Goal: Use online tool/utility: Use online tool/utility

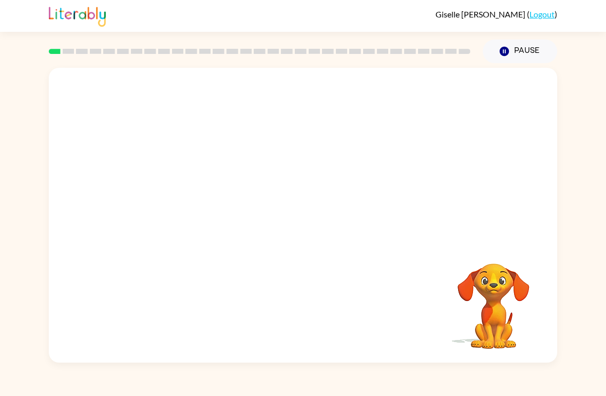
click at [160, 95] on video "Your browser must support playing .mp4 files to use Literably. Please try using…" at bounding box center [303, 155] width 508 height 174
click at [161, 91] on video "Your browser must support playing .mp4 files to use Literably. Please try using…" at bounding box center [303, 155] width 508 height 174
click at [148, 66] on div at bounding box center [260, 51] width 434 height 36
click at [289, 228] on button "button" at bounding box center [303, 220] width 66 height 37
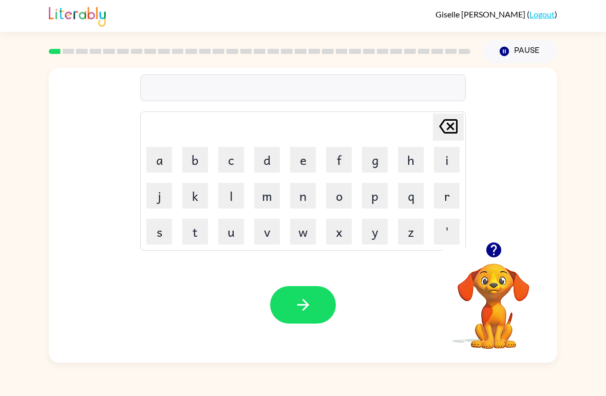
click at [196, 158] on button "b" at bounding box center [195, 160] width 26 height 26
click at [342, 203] on button "o" at bounding box center [339, 196] width 26 height 26
click at [438, 215] on td "'" at bounding box center [446, 231] width 35 height 35
click at [445, 204] on button "r" at bounding box center [447, 196] width 26 height 26
click at [272, 166] on button "d" at bounding box center [267, 160] width 26 height 26
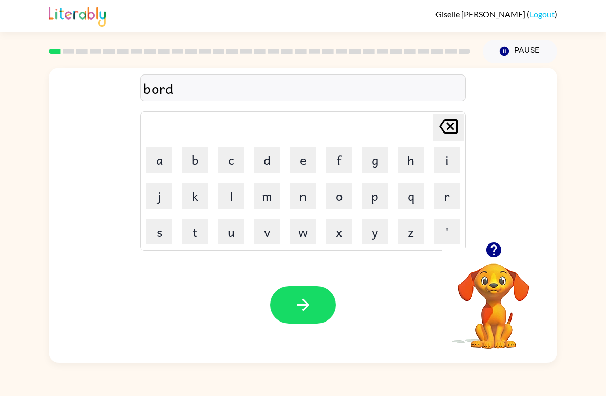
click at [298, 171] on button "e" at bounding box center [303, 160] width 26 height 26
click at [450, 201] on button "r" at bounding box center [447, 196] width 26 height 26
click at [313, 299] on button "button" at bounding box center [303, 304] width 66 height 37
click at [443, 201] on button "r" at bounding box center [447, 196] width 26 height 26
click at [343, 198] on button "o" at bounding box center [339, 196] width 26 height 26
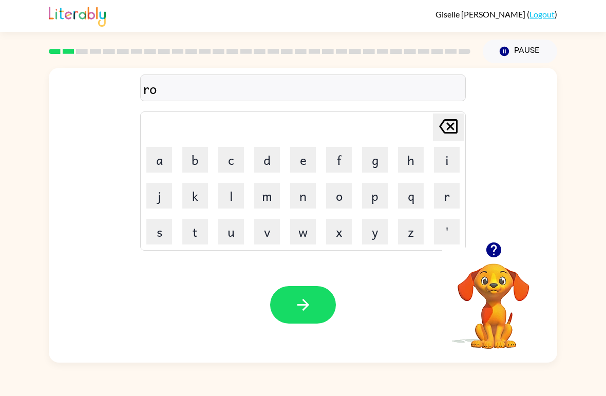
click at [230, 235] on button "u" at bounding box center [231, 232] width 26 height 26
click at [312, 207] on button "n" at bounding box center [303, 196] width 26 height 26
click at [269, 161] on button "d" at bounding box center [267, 160] width 26 height 26
click at [316, 321] on button "button" at bounding box center [303, 304] width 66 height 37
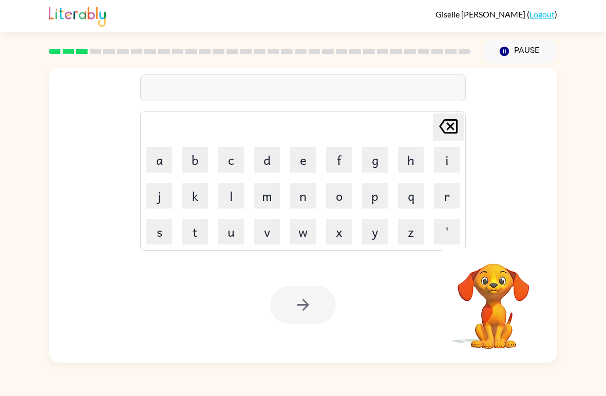
click at [276, 195] on button "m" at bounding box center [267, 196] width 26 height 26
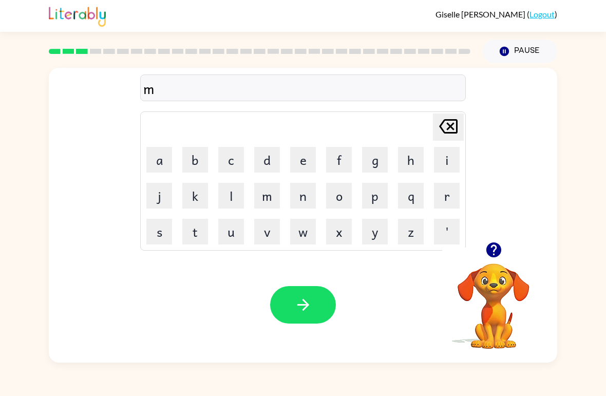
click at [159, 160] on button "a" at bounding box center [159, 160] width 26 height 26
click at [235, 164] on button "c" at bounding box center [231, 160] width 26 height 26
click at [405, 167] on button "h" at bounding box center [411, 160] width 26 height 26
click at [437, 163] on button "i" at bounding box center [447, 160] width 26 height 26
click at [308, 198] on button "n" at bounding box center [303, 196] width 26 height 26
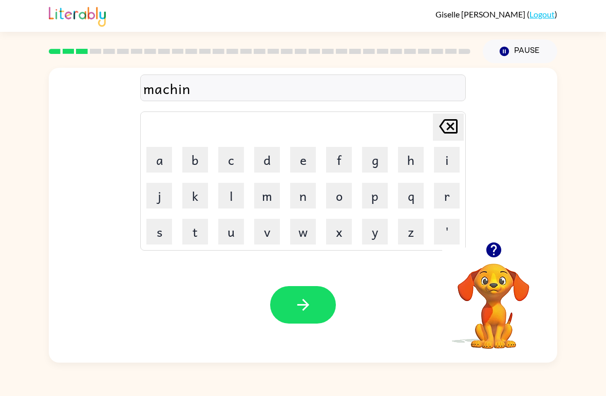
click at [301, 163] on button "e" at bounding box center [303, 160] width 26 height 26
click at [298, 311] on icon "button" at bounding box center [303, 305] width 18 height 18
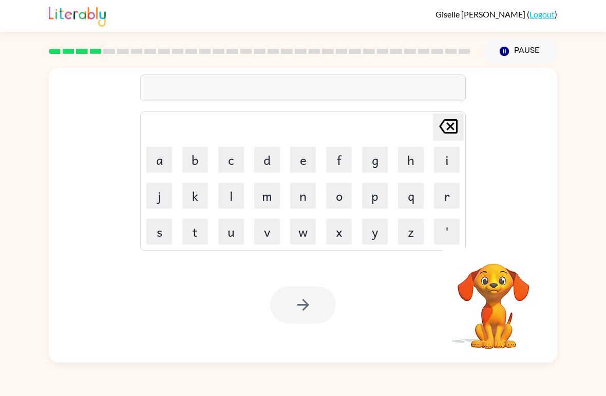
click at [198, 227] on button "t" at bounding box center [195, 232] width 26 height 26
click at [440, 207] on button "r" at bounding box center [447, 196] width 26 height 26
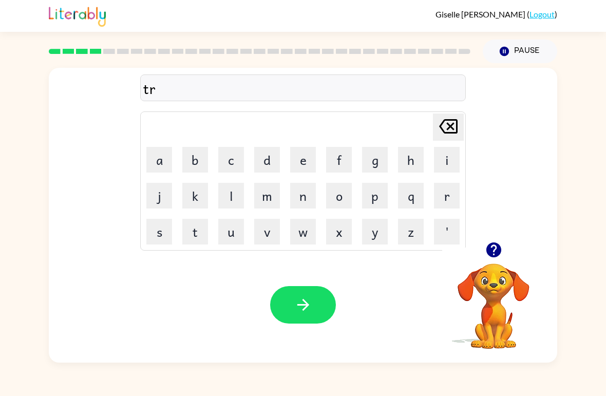
click at [449, 157] on button "i" at bounding box center [447, 160] width 26 height 26
click at [161, 171] on button "a" at bounding box center [159, 160] width 26 height 26
click at [313, 197] on button "n" at bounding box center [303, 196] width 26 height 26
click at [454, 129] on icon at bounding box center [448, 126] width 18 height 14
click at [453, 129] on icon at bounding box center [448, 126] width 18 height 14
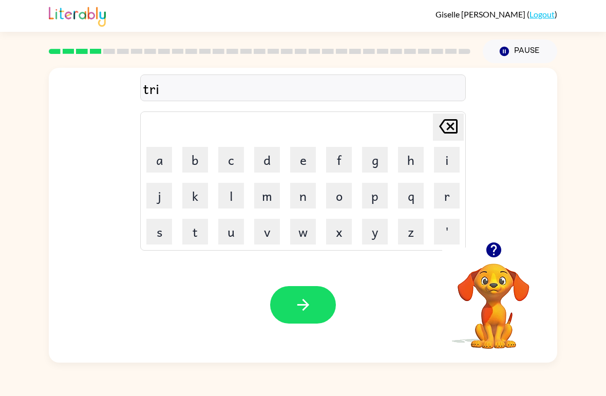
click at [448, 130] on icon at bounding box center [448, 126] width 18 height 14
click at [154, 169] on button "a" at bounding box center [159, 160] width 26 height 26
click at [443, 157] on button "i" at bounding box center [447, 160] width 26 height 26
click at [297, 200] on button "n" at bounding box center [303, 196] width 26 height 26
click at [307, 306] on icon "button" at bounding box center [303, 305] width 12 height 12
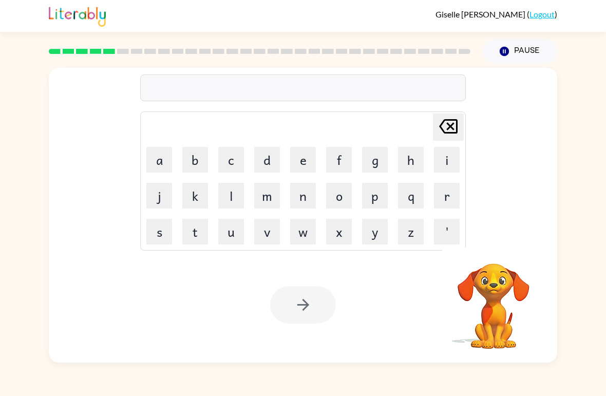
click at [277, 165] on button "d" at bounding box center [267, 160] width 26 height 26
click at [312, 164] on button "e" at bounding box center [303, 160] width 26 height 26
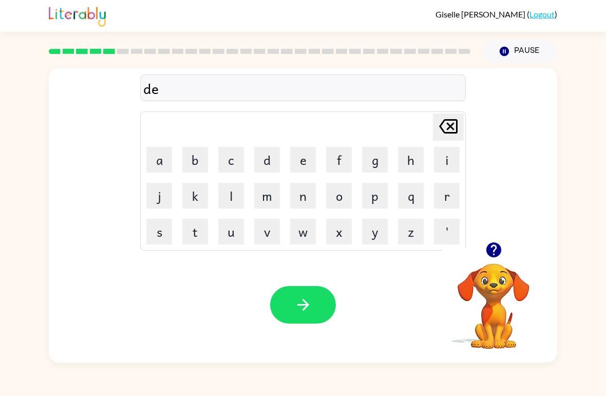
click at [340, 168] on button "f" at bounding box center [339, 160] width 26 height 26
click at [311, 165] on button "e" at bounding box center [303, 160] width 26 height 26
click at [305, 196] on button "n" at bounding box center [303, 196] width 26 height 26
click at [162, 232] on button "s" at bounding box center [159, 232] width 26 height 26
click at [440, 161] on button "i" at bounding box center [447, 160] width 26 height 26
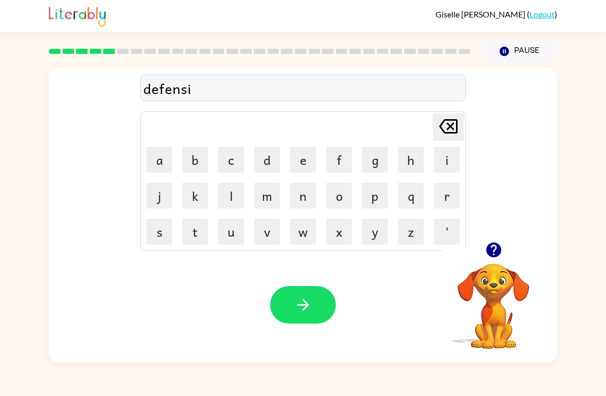
click at [260, 231] on button "v" at bounding box center [267, 232] width 26 height 26
click at [303, 169] on button "e" at bounding box center [303, 160] width 26 height 26
click at [299, 300] on icon "button" at bounding box center [303, 305] width 18 height 18
click at [263, 225] on button "v" at bounding box center [267, 232] width 26 height 26
click at [150, 158] on button "a" at bounding box center [159, 160] width 26 height 26
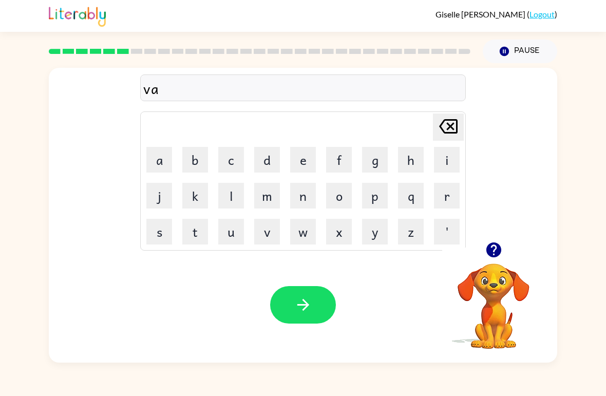
click at [239, 165] on button "c" at bounding box center [231, 160] width 26 height 26
click at [155, 158] on button "a" at bounding box center [159, 160] width 26 height 26
click at [199, 241] on button "t" at bounding box center [195, 232] width 26 height 26
click at [443, 164] on button "i" at bounding box center [447, 160] width 26 height 26
click at [347, 200] on button "o" at bounding box center [339, 196] width 26 height 26
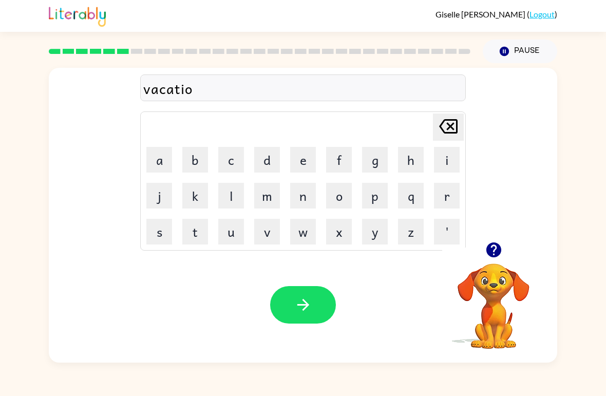
click at [300, 203] on button "n" at bounding box center [303, 196] width 26 height 26
click at [311, 305] on icon "button" at bounding box center [303, 305] width 18 height 18
click at [377, 195] on button "p" at bounding box center [375, 196] width 26 height 26
click at [237, 237] on button "u" at bounding box center [231, 232] width 26 height 26
click at [255, 159] on button "d" at bounding box center [267, 160] width 26 height 26
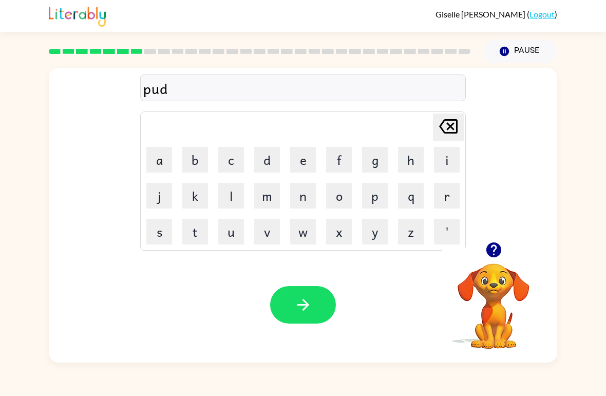
click at [265, 166] on button "d" at bounding box center [267, 160] width 26 height 26
click at [238, 185] on button "l" at bounding box center [231, 196] width 26 height 26
click at [306, 165] on button "e" at bounding box center [303, 160] width 26 height 26
click at [314, 312] on button "button" at bounding box center [303, 304] width 66 height 37
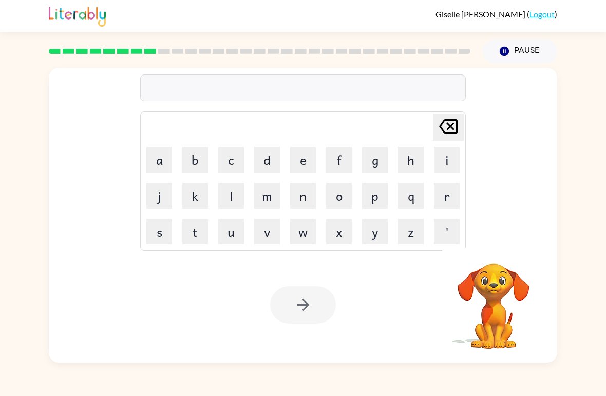
click at [265, 201] on button "m" at bounding box center [267, 196] width 26 height 26
click at [442, 171] on button "i" at bounding box center [447, 160] width 26 height 26
click at [447, 207] on button "r" at bounding box center [447, 196] width 26 height 26
click at [157, 167] on button "a" at bounding box center [159, 160] width 26 height 26
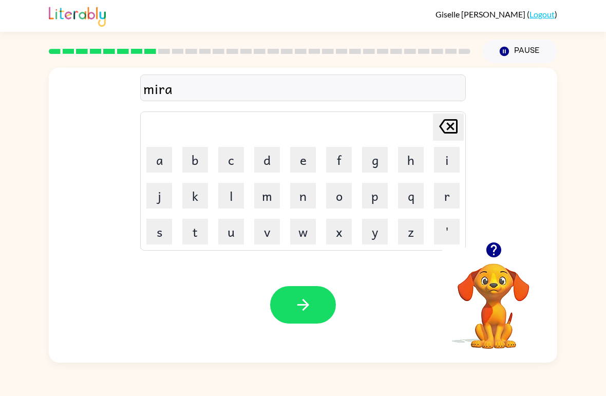
click at [239, 195] on button "l" at bounding box center [231, 196] width 26 height 26
click at [297, 172] on button "e" at bounding box center [303, 160] width 26 height 26
click at [447, 125] on icon at bounding box center [448, 126] width 18 height 14
click at [447, 124] on icon at bounding box center [448, 126] width 18 height 14
click at [228, 162] on button "c" at bounding box center [231, 160] width 26 height 26
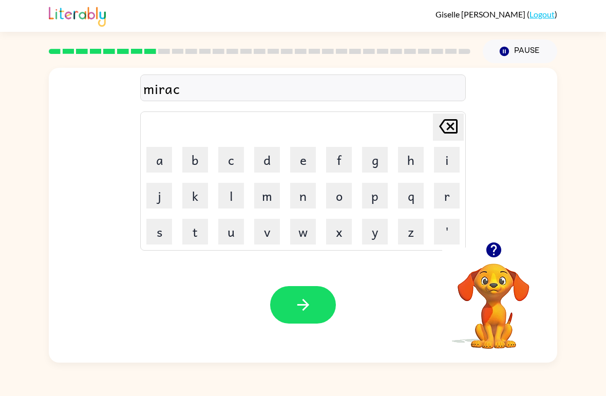
click at [233, 193] on button "l" at bounding box center [231, 196] width 26 height 26
click at [302, 165] on button "e" at bounding box center [303, 160] width 26 height 26
click at [305, 308] on icon "button" at bounding box center [303, 305] width 12 height 12
click at [498, 287] on video "Your browser must support playing .mp4 files to use Literably. Please try using…" at bounding box center [493, 298] width 103 height 103
click at [500, 248] on icon "button" at bounding box center [493, 249] width 15 height 15
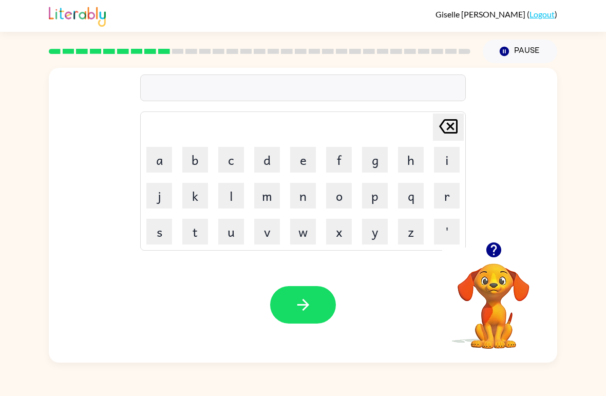
click at [272, 207] on button "m" at bounding box center [267, 196] width 26 height 26
click at [437, 167] on button "i" at bounding box center [447, 160] width 26 height 26
click at [191, 227] on button "t" at bounding box center [195, 232] width 26 height 26
click at [256, 189] on button "m" at bounding box center [267, 196] width 26 height 26
click at [334, 207] on button "o" at bounding box center [339, 196] width 26 height 26
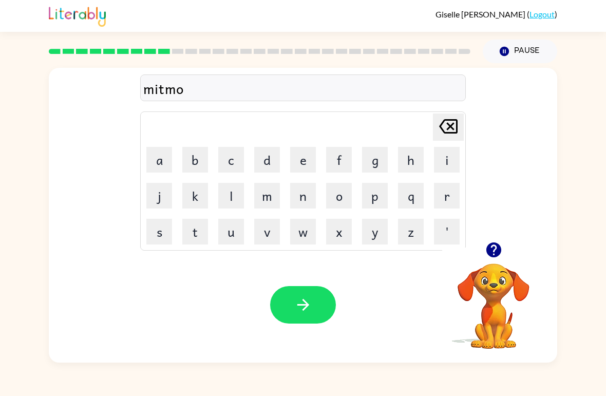
click at [447, 194] on button "r" at bounding box center [447, 196] width 26 height 26
click at [294, 202] on button "n" at bounding box center [303, 196] width 26 height 26
click at [437, 155] on button "i" at bounding box center [447, 160] width 26 height 26
click at [303, 196] on button "n" at bounding box center [303, 196] width 26 height 26
click at [369, 163] on button "g" at bounding box center [375, 160] width 26 height 26
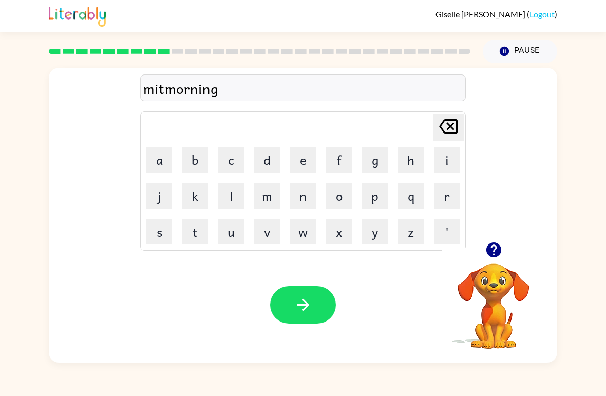
click at [313, 302] on button "button" at bounding box center [303, 304] width 66 height 37
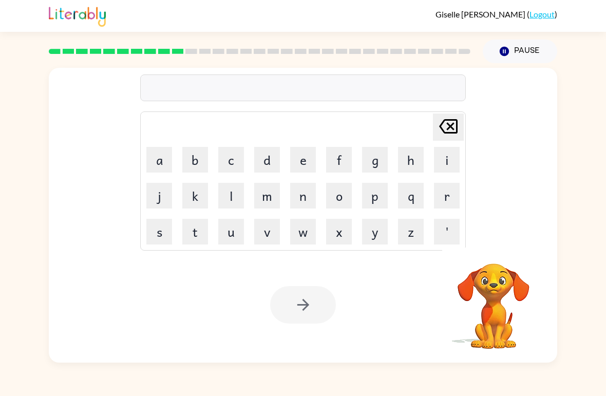
click at [6, 368] on div "[PERSON_NAME] ( Logout ) Pause Pause Delete Delete last character input a b c d…" at bounding box center [303, 198] width 606 height 396
click at [262, 151] on button "d" at bounding box center [267, 160] width 26 height 26
click at [435, 167] on button "i" at bounding box center [447, 160] width 26 height 26
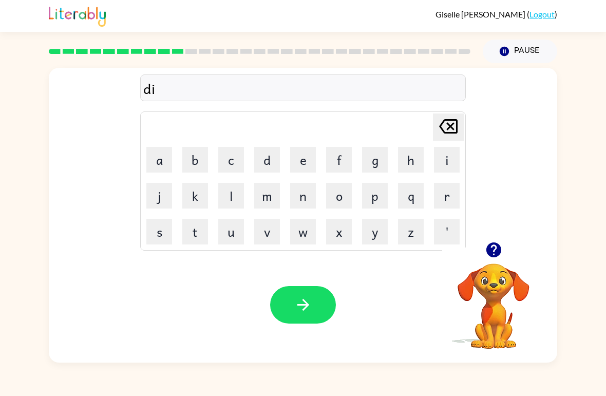
click at [155, 231] on button "s" at bounding box center [159, 232] width 26 height 26
click at [199, 230] on button "t" at bounding box center [195, 232] width 26 height 26
click at [449, 200] on button "r" at bounding box center [447, 196] width 26 height 26
click at [297, 167] on button "e" at bounding box center [303, 160] width 26 height 26
click at [199, 192] on button "k" at bounding box center [195, 196] width 26 height 26
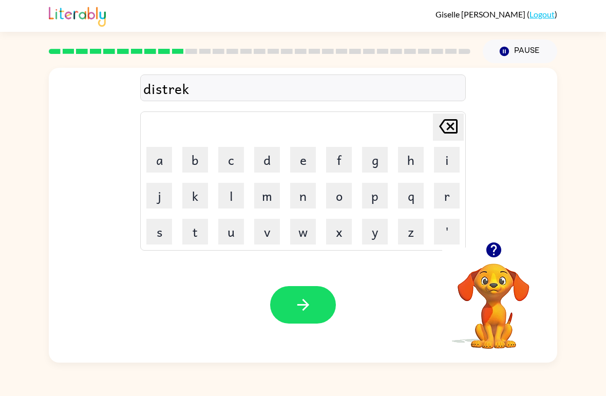
click at [453, 132] on icon at bounding box center [448, 126] width 18 height 14
click at [156, 235] on button "s" at bounding box center [159, 232] width 26 height 26
click at [156, 234] on button "s" at bounding box center [159, 232] width 26 height 26
click at [290, 166] on button "e" at bounding box center [303, 160] width 26 height 26
click at [266, 155] on button "d" at bounding box center [267, 160] width 26 height 26
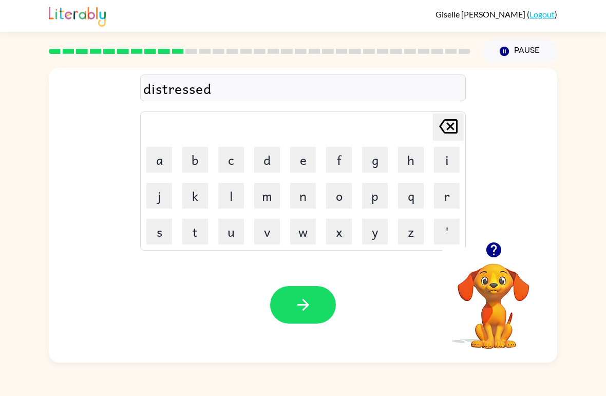
click at [315, 308] on button "button" at bounding box center [303, 304] width 66 height 37
click at [441, 202] on button "r" at bounding box center [447, 196] width 26 height 26
click at [345, 197] on button "o" at bounding box center [339, 196] width 26 height 26
click at [154, 159] on button "a" at bounding box center [159, 160] width 26 height 26
click at [199, 162] on button "b" at bounding box center [195, 160] width 26 height 26
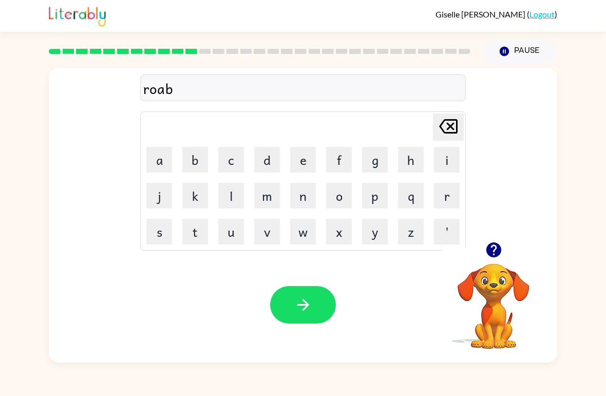
click at [451, 124] on icon "[PERSON_NAME] last character input" at bounding box center [448, 126] width 25 height 25
click at [271, 163] on button "d" at bounding box center [267, 160] width 26 height 26
click at [299, 312] on icon "button" at bounding box center [303, 305] width 18 height 18
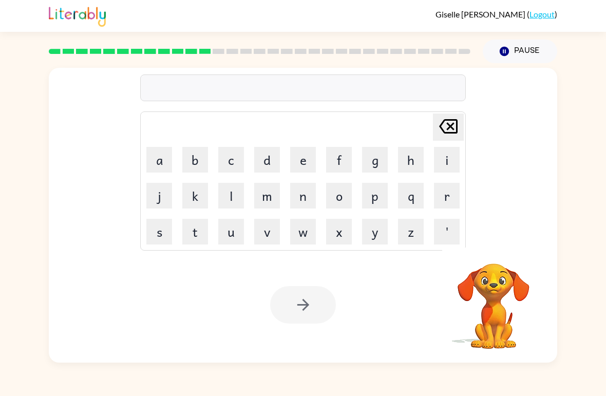
click at [235, 233] on button "u" at bounding box center [231, 232] width 26 height 26
click at [375, 202] on button "p" at bounding box center [375, 196] width 26 height 26
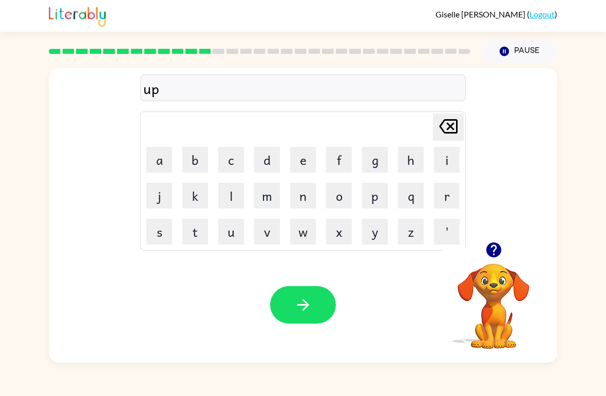
click at [441, 197] on button "r" at bounding box center [447, 196] width 26 height 26
click at [463, 122] on button "[PERSON_NAME] last character input" at bounding box center [448, 126] width 31 height 27
click at [371, 166] on button "g" at bounding box center [375, 160] width 26 height 26
click at [434, 201] on button "r" at bounding box center [447, 196] width 26 height 26
click at [168, 168] on button "a" at bounding box center [159, 160] width 26 height 26
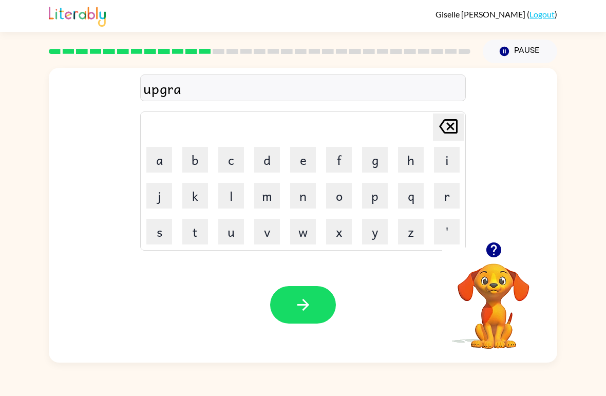
click at [266, 167] on button "d" at bounding box center [267, 160] width 26 height 26
click at [299, 172] on button "e" at bounding box center [303, 160] width 26 height 26
click at [314, 306] on button "button" at bounding box center [303, 304] width 66 height 37
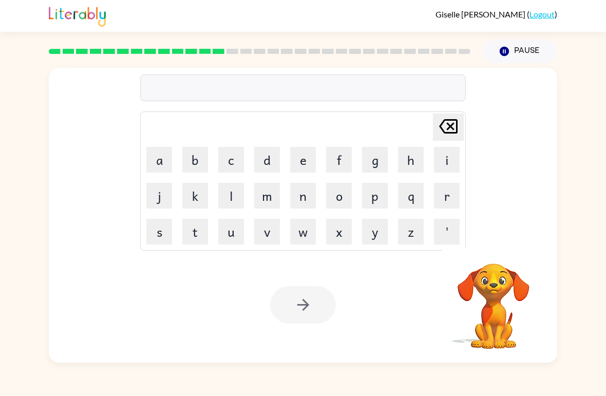
click at [277, 196] on button "m" at bounding box center [267, 196] width 26 height 26
click at [158, 158] on button "a" at bounding box center [159, 160] width 26 height 26
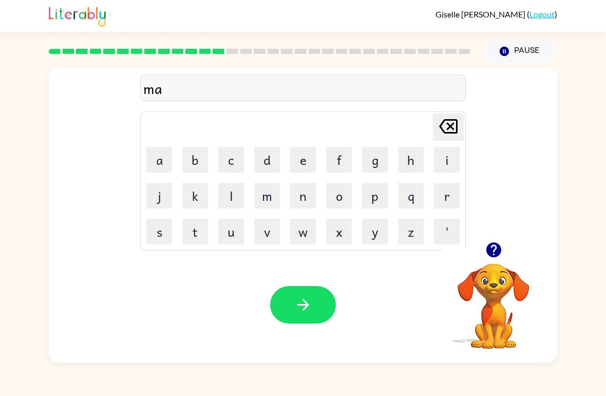
click at [311, 202] on button "n" at bounding box center [303, 196] width 26 height 26
click at [314, 165] on button "e" at bounding box center [303, 160] width 26 height 26
click at [163, 232] on button "s" at bounding box center [159, 232] width 26 height 26
click at [443, 133] on icon "[PERSON_NAME] last character input" at bounding box center [448, 126] width 25 height 25
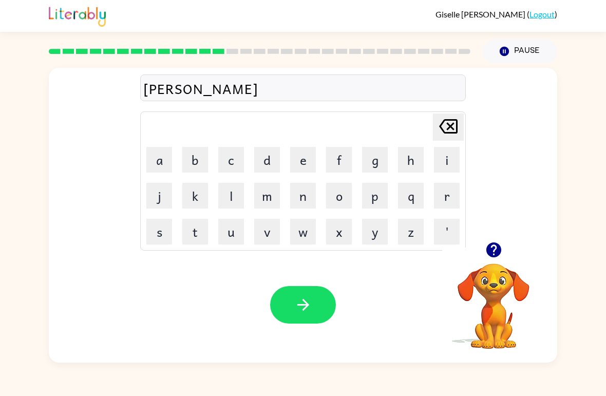
click at [443, 133] on icon "[PERSON_NAME] last character input" at bounding box center [448, 126] width 25 height 25
click at [457, 135] on icon "[PERSON_NAME] last character input" at bounding box center [448, 126] width 25 height 25
click at [456, 135] on icon "[PERSON_NAME] last character input" at bounding box center [448, 126] width 25 height 25
click at [276, 160] on button "d" at bounding box center [267, 160] width 26 height 26
click at [311, 202] on button "n" at bounding box center [303, 196] width 26 height 26
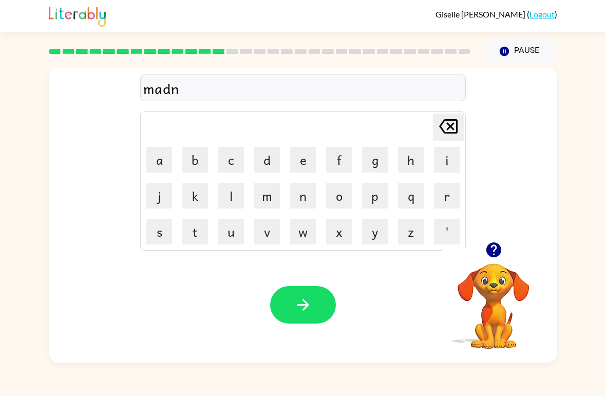
click at [302, 154] on button "e" at bounding box center [303, 160] width 26 height 26
click at [158, 234] on button "s" at bounding box center [159, 232] width 26 height 26
click at [161, 231] on button "s" at bounding box center [159, 232] width 26 height 26
click at [320, 304] on button "button" at bounding box center [303, 304] width 66 height 37
click at [196, 164] on button "b" at bounding box center [195, 160] width 26 height 26
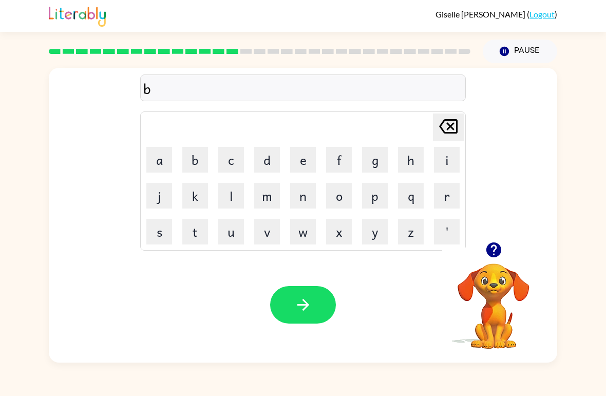
click at [344, 204] on button "o" at bounding box center [339, 196] width 26 height 26
click at [303, 207] on button "n" at bounding box center [303, 196] width 26 height 26
click at [224, 232] on button "u" at bounding box center [231, 232] width 26 height 26
click at [159, 224] on button "s" at bounding box center [159, 232] width 26 height 26
click at [314, 303] on button "button" at bounding box center [303, 304] width 66 height 37
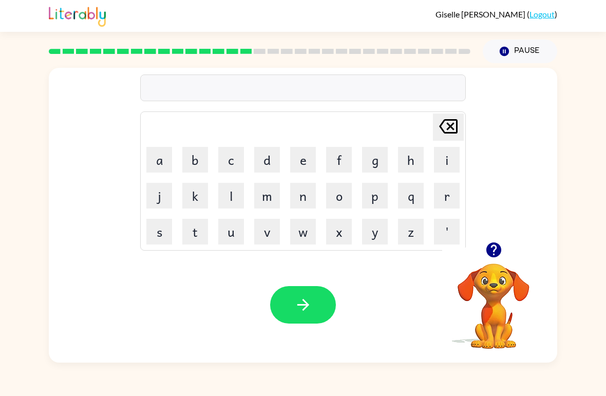
click at [161, 228] on button "s" at bounding box center [159, 232] width 26 height 26
click at [298, 243] on button "w" at bounding box center [303, 232] width 26 height 26
click at [350, 200] on button "o" at bounding box center [339, 196] width 26 height 26
click at [453, 204] on button "r" at bounding box center [447, 196] width 26 height 26
click at [273, 205] on button "m" at bounding box center [267, 196] width 26 height 26
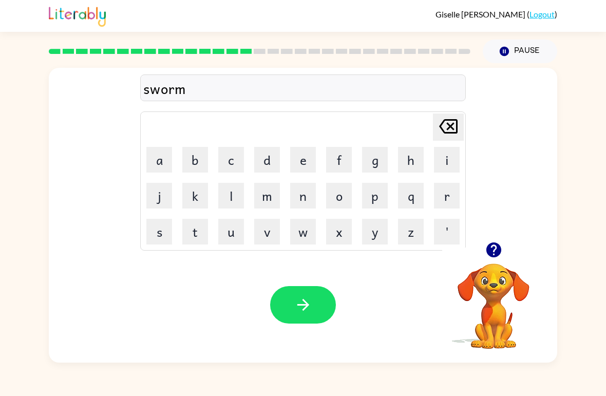
click at [331, 306] on button "button" at bounding box center [303, 304] width 66 height 37
click at [447, 200] on button "r" at bounding box center [447, 196] width 26 height 26
click at [159, 154] on button "a" at bounding box center [159, 160] width 26 height 26
click at [272, 198] on button "m" at bounding box center [267, 196] width 26 height 26
click at [317, 306] on button "button" at bounding box center [303, 304] width 66 height 37
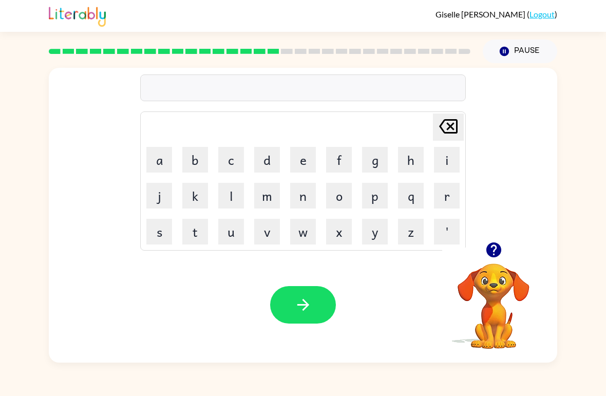
click at [192, 157] on button "b" at bounding box center [195, 160] width 26 height 26
click at [450, 198] on button "r" at bounding box center [447, 196] width 26 height 26
click at [439, 161] on button "i" at bounding box center [447, 160] width 26 height 26
click at [272, 199] on button "m" at bounding box center [267, 196] width 26 height 26
click at [264, 197] on button "m" at bounding box center [267, 196] width 26 height 26
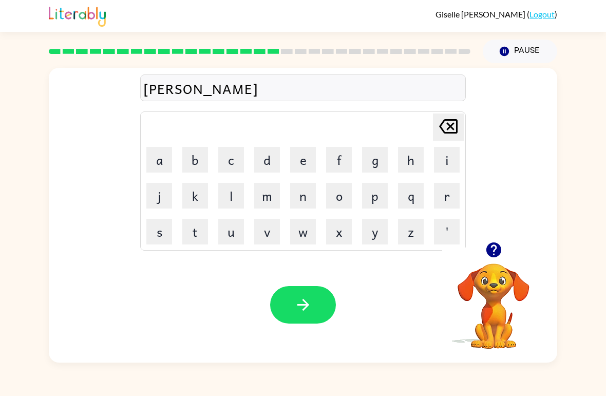
click at [453, 163] on button "i" at bounding box center [447, 160] width 26 height 26
click at [307, 205] on button "n" at bounding box center [303, 196] width 26 height 26
click at [387, 161] on button "g" at bounding box center [375, 160] width 26 height 26
click at [309, 304] on icon "button" at bounding box center [303, 305] width 18 height 18
click at [499, 248] on icon "button" at bounding box center [493, 249] width 15 height 15
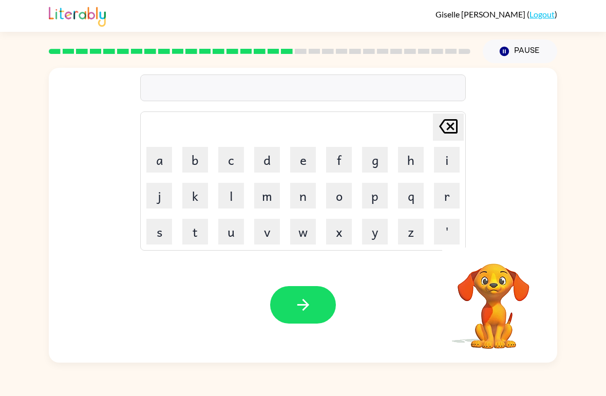
click at [448, 201] on button "r" at bounding box center [447, 196] width 26 height 26
click at [449, 163] on button "i" at bounding box center [447, 160] width 26 height 26
click at [157, 228] on button "s" at bounding box center [159, 232] width 26 height 26
click at [415, 201] on button "q" at bounding box center [411, 196] width 26 height 26
click at [232, 232] on button "u" at bounding box center [231, 232] width 26 height 26
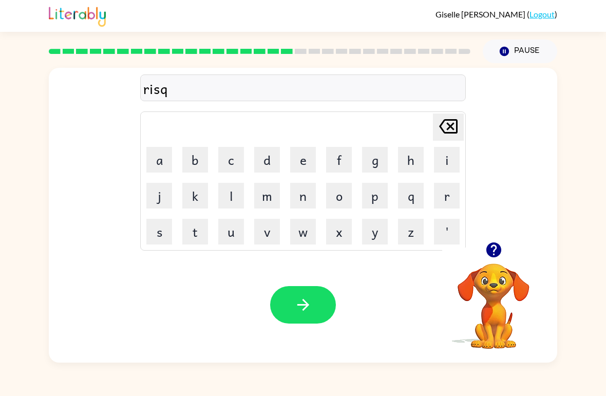
click at [442, 168] on button "i" at bounding box center [447, 160] width 26 height 26
click at [185, 198] on button "k" at bounding box center [195, 196] width 26 height 26
click at [449, 139] on div "[PERSON_NAME] last character input" at bounding box center [448, 127] width 25 height 26
click at [456, 137] on icon "[PERSON_NAME] last character input" at bounding box center [448, 126] width 25 height 25
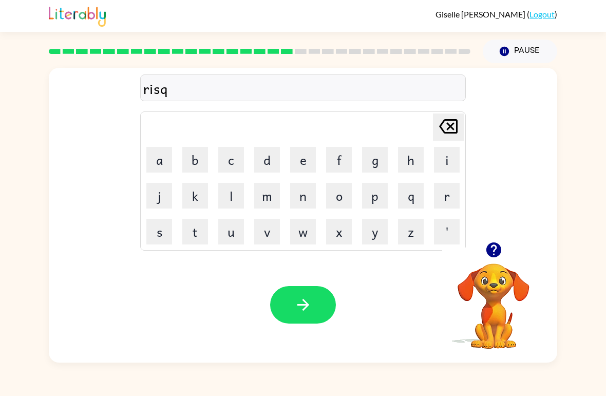
click at [228, 231] on button "u" at bounding box center [231, 232] width 26 height 26
click at [447, 168] on button "i" at bounding box center [447, 160] width 26 height 26
click at [164, 228] on button "s" at bounding box center [159, 232] width 26 height 26
click at [286, 178] on td "n" at bounding box center [302, 195] width 35 height 35
click at [286, 178] on table "[PERSON_NAME] last character input a b c d e f g h i j k l m n o p q r s t u v …" at bounding box center [303, 181] width 324 height 138
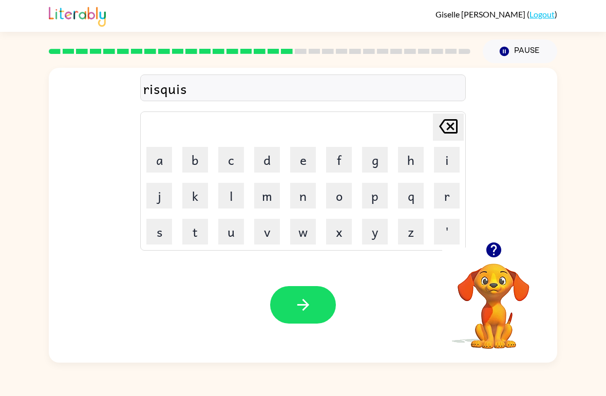
click at [447, 123] on icon at bounding box center [448, 126] width 18 height 14
click at [161, 230] on button "s" at bounding box center [159, 232] width 26 height 26
click at [307, 161] on button "e" at bounding box center [303, 160] width 26 height 26
click at [274, 155] on button "d" at bounding box center [267, 160] width 26 height 26
click at [301, 308] on icon "button" at bounding box center [303, 305] width 18 height 18
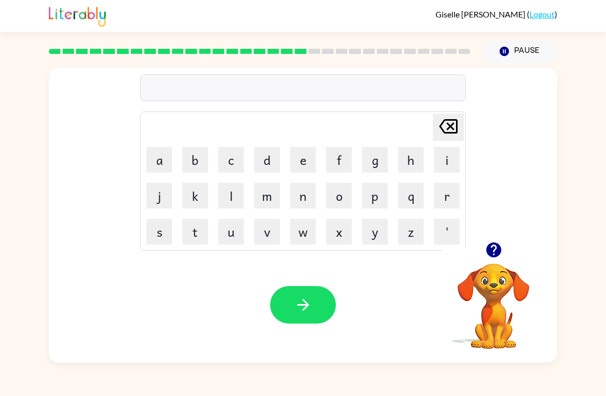
click at [152, 154] on button "a" at bounding box center [159, 160] width 26 height 26
click at [451, 202] on button "r" at bounding box center [447, 196] width 26 height 26
click at [193, 233] on button "t" at bounding box center [195, 232] width 26 height 26
click at [449, 198] on button "r" at bounding box center [447, 196] width 26 height 26
click at [157, 169] on button "a" at bounding box center [159, 160] width 26 height 26
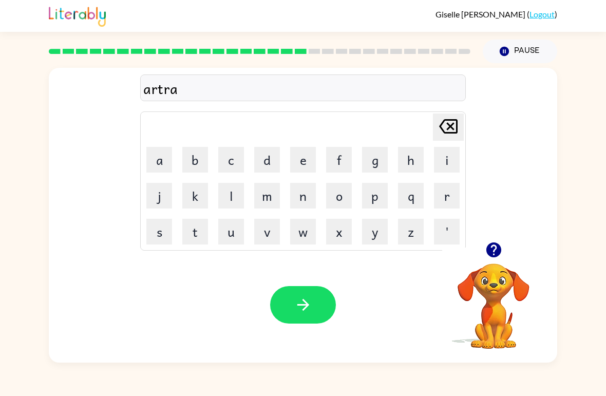
click at [386, 240] on button "y" at bounding box center [375, 232] width 26 height 26
click at [289, 309] on button "button" at bounding box center [303, 304] width 66 height 37
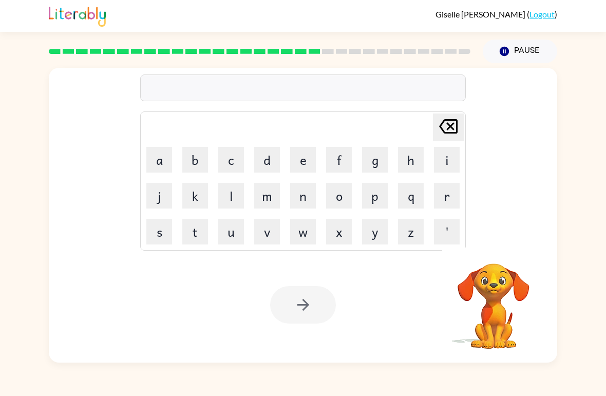
click at [348, 165] on button "f" at bounding box center [339, 160] width 26 height 26
click at [349, 206] on button "o" at bounding box center [339, 196] width 26 height 26
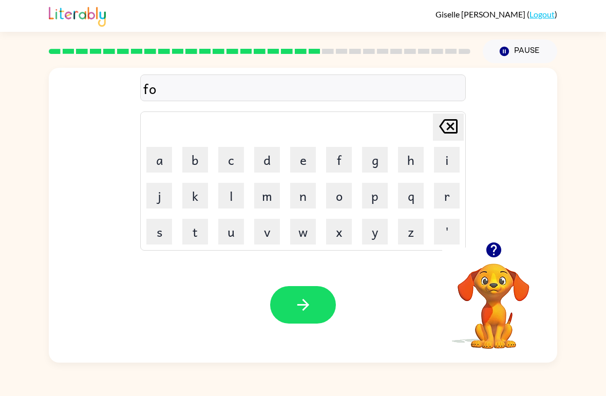
click at [232, 190] on button "l" at bounding box center [231, 196] width 26 height 26
click at [231, 190] on button "l" at bounding box center [231, 196] width 26 height 26
click at [349, 197] on button "o" at bounding box center [339, 196] width 26 height 26
click at [299, 232] on button "w" at bounding box center [303, 232] width 26 height 26
click at [301, 172] on button "e" at bounding box center [303, 160] width 26 height 26
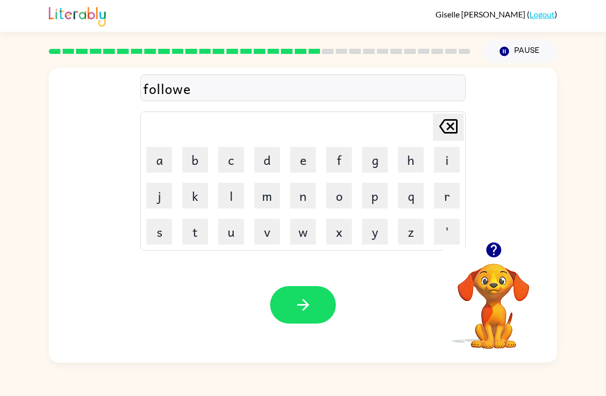
click at [275, 165] on button "d" at bounding box center [267, 160] width 26 height 26
click at [319, 313] on button "button" at bounding box center [303, 304] width 66 height 37
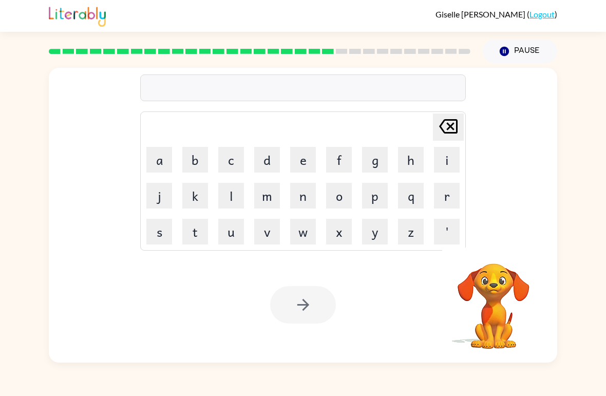
click at [163, 227] on button "s" at bounding box center [159, 232] width 26 height 26
click at [302, 159] on button "e" at bounding box center [303, 160] width 26 height 26
click at [272, 192] on button "m" at bounding box center [267, 196] width 26 height 26
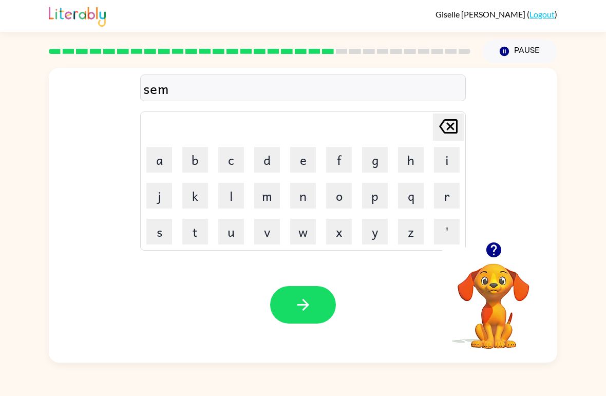
click at [200, 224] on button "t" at bounding box center [195, 232] width 26 height 26
click at [447, 163] on button "i" at bounding box center [447, 160] width 26 height 26
click at [376, 194] on button "p" at bounding box center [375, 196] width 26 height 26
click at [447, 165] on button "i" at bounding box center [447, 160] width 26 height 26
click at [279, 155] on button "d" at bounding box center [267, 160] width 26 height 26
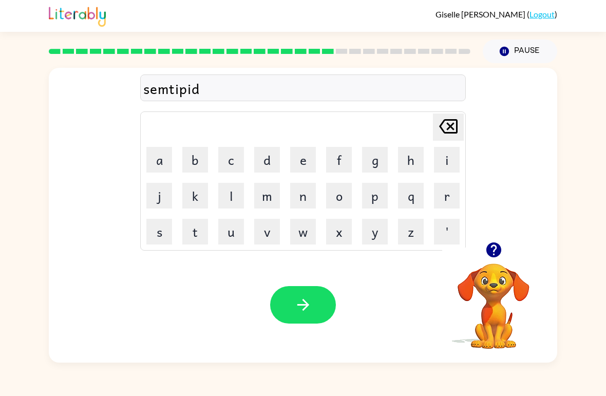
click at [323, 311] on button "button" at bounding box center [303, 304] width 66 height 37
click at [0, 78] on div "semtipid Delete Delete last character input a b c d e f g h i j k l m n o p q r…" at bounding box center [303, 212] width 606 height 299
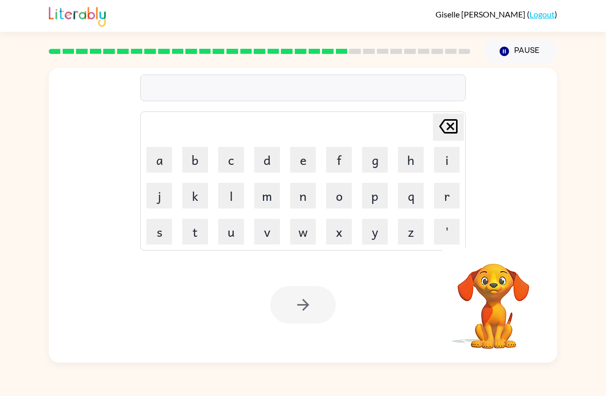
click at [164, 243] on button "s" at bounding box center [159, 232] width 26 height 26
click at [228, 225] on button "u" at bounding box center [231, 232] width 26 height 26
click at [161, 231] on button "s" at bounding box center [159, 232] width 26 height 26
click at [197, 237] on button "t" at bounding box center [195, 232] width 26 height 26
click at [158, 166] on button "a" at bounding box center [159, 160] width 26 height 26
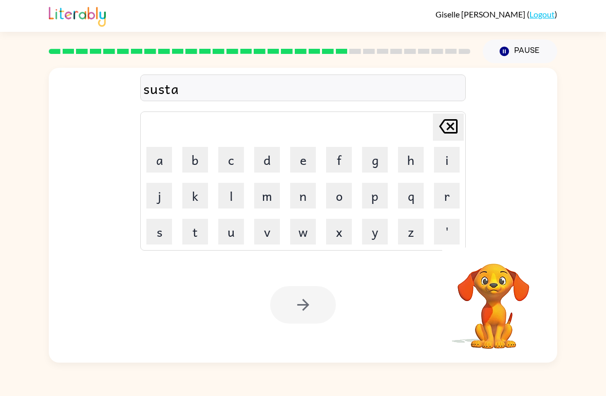
click at [454, 163] on button "i" at bounding box center [447, 160] width 26 height 26
click at [321, 201] on table "[PERSON_NAME] last character input a b c d e f g h i j k l m n o p q r s t u v …" at bounding box center [303, 181] width 324 height 138
click at [309, 203] on button "n" at bounding box center [303, 196] width 26 height 26
click at [303, 303] on icon "button" at bounding box center [303, 305] width 18 height 18
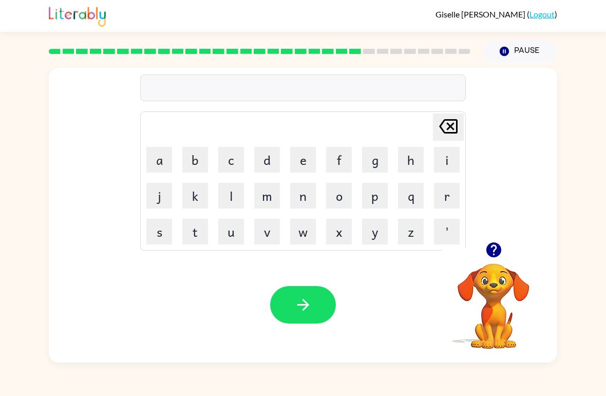
click at [351, 168] on button "f" at bounding box center [339, 160] width 26 height 26
click at [349, 194] on button "o" at bounding box center [339, 196] width 26 height 26
click at [445, 199] on button "r" at bounding box center [447, 196] width 26 height 26
click at [303, 231] on button "w" at bounding box center [303, 232] width 26 height 26
click at [164, 157] on button "a" at bounding box center [159, 160] width 26 height 26
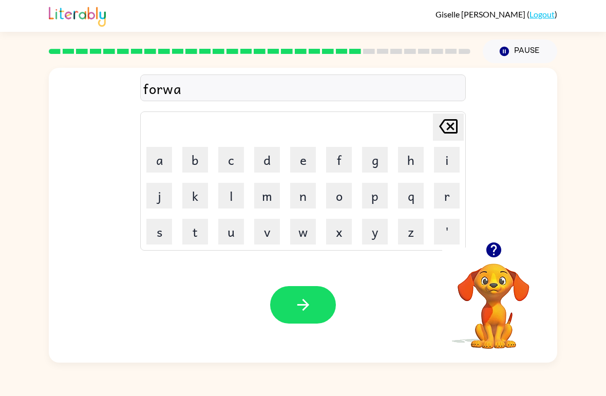
click at [445, 195] on button "r" at bounding box center [447, 196] width 26 height 26
click at [279, 164] on button "d" at bounding box center [267, 160] width 26 height 26
click at [303, 275] on div "Your browser must support playing .mp4 files to use Literably. Please try using…" at bounding box center [303, 305] width 508 height 116
click at [309, 301] on icon "button" at bounding box center [303, 305] width 18 height 18
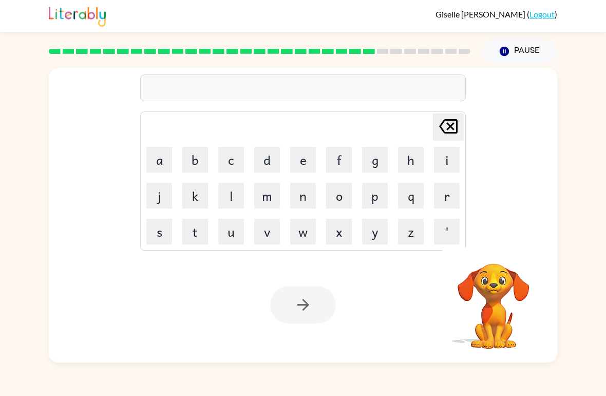
click at [454, 204] on button "r" at bounding box center [447, 196] width 26 height 26
click at [228, 205] on button "l" at bounding box center [231, 196] width 26 height 26
click at [158, 167] on button "a" at bounding box center [159, 160] width 26 height 26
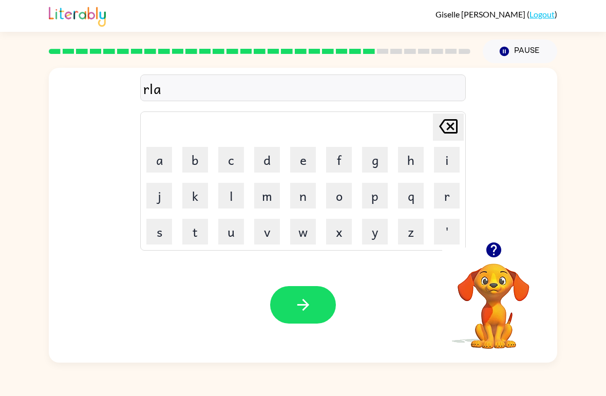
click at [192, 233] on button "t" at bounding box center [195, 232] width 26 height 26
click at [303, 168] on button "e" at bounding box center [303, 160] width 26 height 26
click at [268, 172] on button "d" at bounding box center [267, 160] width 26 height 26
click at [321, 305] on button "button" at bounding box center [303, 304] width 66 height 37
click at [376, 168] on button "g" at bounding box center [375, 160] width 26 height 26
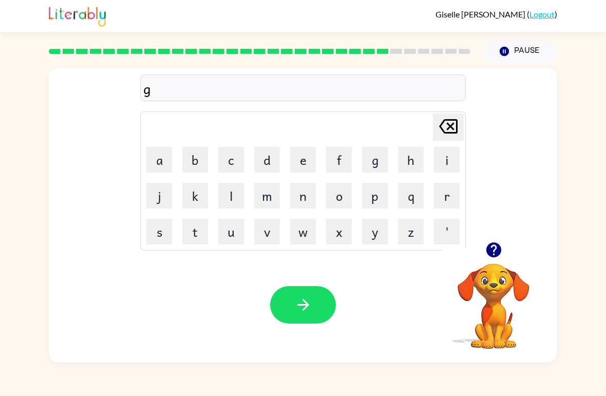
click at [349, 197] on button "o" at bounding box center [339, 196] width 26 height 26
click at [185, 165] on button "b" at bounding box center [195, 160] width 26 height 26
click at [196, 156] on button "b" at bounding box center [195, 160] width 26 height 26
click at [234, 202] on button "l" at bounding box center [231, 196] width 26 height 26
click at [436, 167] on button "i" at bounding box center [447, 160] width 26 height 26
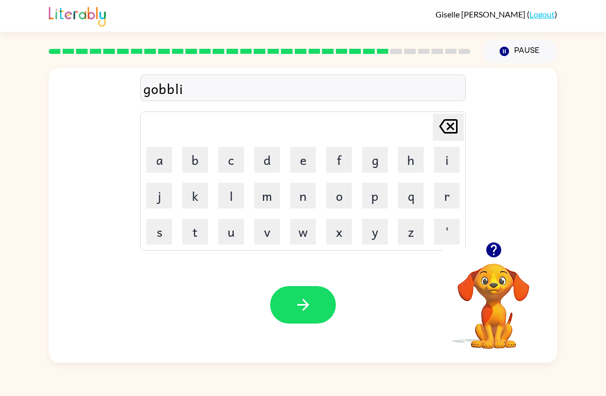
click at [311, 197] on button "n" at bounding box center [303, 196] width 26 height 26
click at [299, 304] on icon "button" at bounding box center [303, 305] width 18 height 18
click at [235, 195] on button "l" at bounding box center [231, 196] width 26 height 26
click at [236, 235] on button "u" at bounding box center [231, 232] width 26 height 26
click at [277, 206] on button "m" at bounding box center [267, 196] width 26 height 26
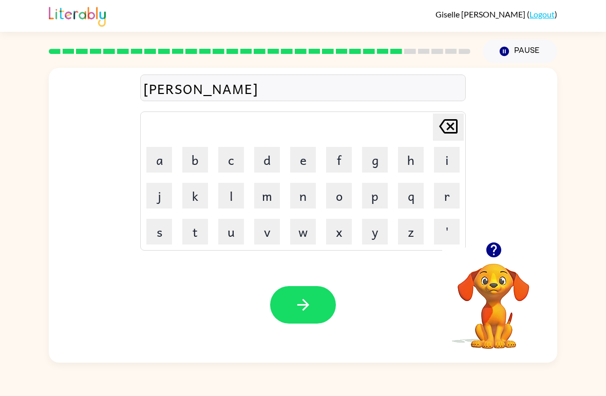
click at [191, 164] on button "b" at bounding box center [195, 160] width 26 height 26
click at [302, 170] on button "e" at bounding box center [303, 160] width 26 height 26
click at [443, 202] on button "r" at bounding box center [447, 196] width 26 height 26
click at [156, 195] on button "j" at bounding box center [159, 196] width 26 height 26
click at [154, 163] on button "a" at bounding box center [159, 160] width 26 height 26
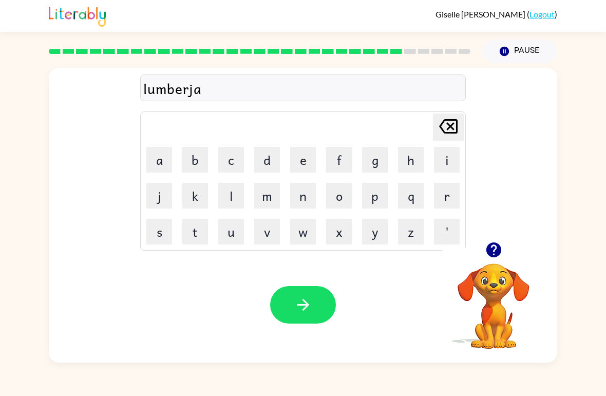
click at [222, 170] on button "c" at bounding box center [231, 160] width 26 height 26
click at [202, 204] on button "k" at bounding box center [195, 196] width 26 height 26
click at [300, 311] on icon "button" at bounding box center [303, 305] width 18 height 18
click at [2, 354] on div "lumberjack [PERSON_NAME] last character input a b c d e f g h i j k l m n o p q…" at bounding box center [303, 212] width 606 height 299
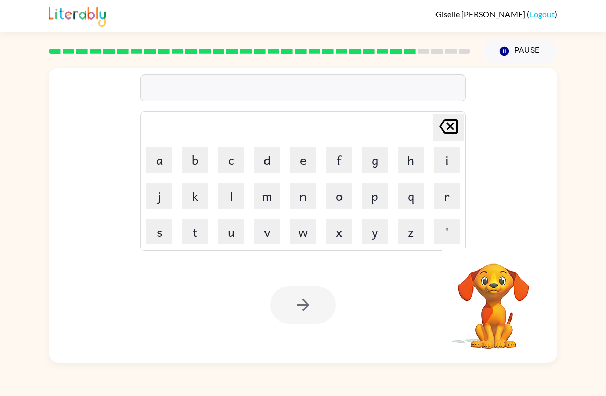
click at [28, 315] on div "[PERSON_NAME] last character input a b c d e f g h i j k l m n o p q r s t u v …" at bounding box center [303, 212] width 606 height 299
click at [384, 205] on button "p" at bounding box center [375, 196] width 26 height 26
click at [295, 159] on button "e" at bounding box center [303, 160] width 26 height 26
click at [157, 157] on button "a" at bounding box center [159, 160] width 26 height 26
click at [458, 200] on button "r" at bounding box center [447, 196] width 26 height 26
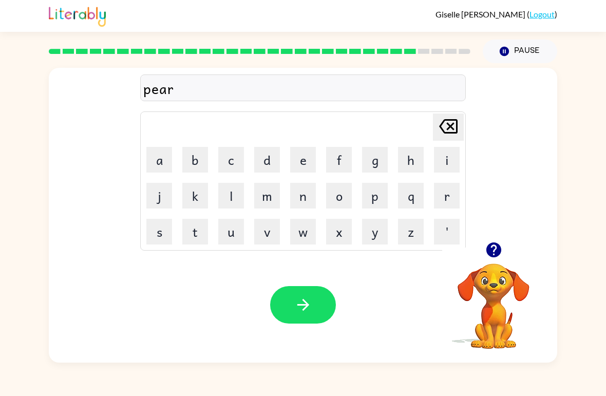
click at [161, 224] on button "s" at bounding box center [159, 232] width 26 height 26
click at [291, 163] on button "e" at bounding box center [303, 160] width 26 height 26
click at [289, 161] on td "e" at bounding box center [302, 159] width 35 height 35
click at [265, 151] on button "d" at bounding box center [267, 160] width 26 height 26
click at [304, 303] on icon "button" at bounding box center [303, 305] width 18 height 18
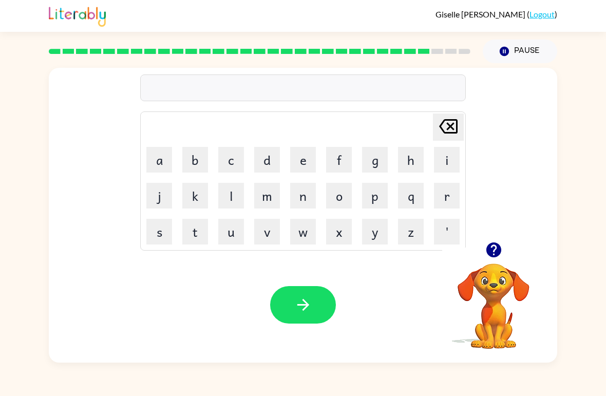
click at [198, 224] on button "t" at bounding box center [195, 232] width 26 height 26
click at [416, 163] on button "h" at bounding box center [411, 160] width 26 height 26
click at [441, 162] on button "i" at bounding box center [447, 160] width 26 height 26
click at [314, 206] on button "n" at bounding box center [303, 196] width 26 height 26
click at [334, 298] on button "button" at bounding box center [303, 304] width 66 height 37
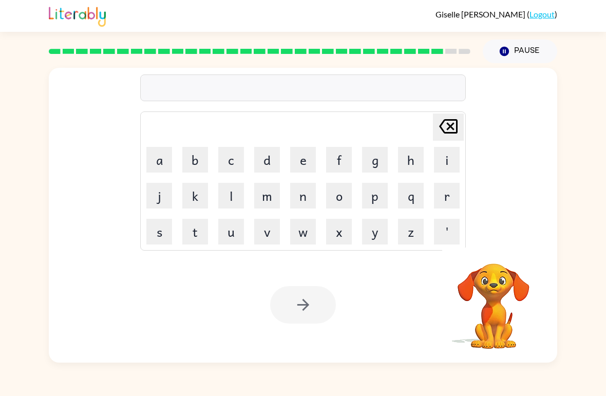
click at [163, 226] on button "s" at bounding box center [159, 232] width 26 height 26
click at [447, 165] on button "i" at bounding box center [447, 160] width 26 height 26
click at [233, 195] on button "l" at bounding box center [231, 196] width 26 height 26
click at [278, 224] on button "v" at bounding box center [267, 232] width 26 height 26
click at [311, 172] on button "e" at bounding box center [303, 160] width 26 height 26
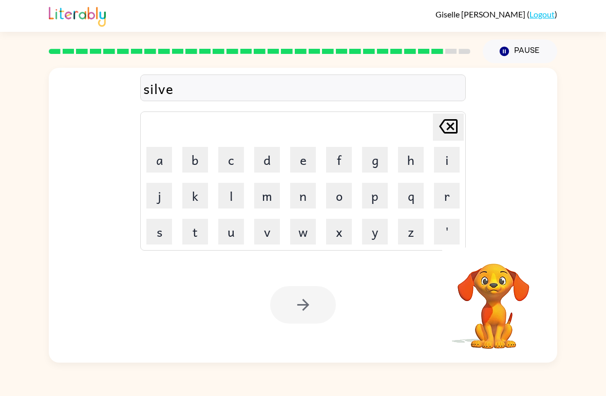
click at [446, 192] on button "r" at bounding box center [447, 196] width 26 height 26
click at [298, 236] on button "w" at bounding box center [303, 232] width 26 height 26
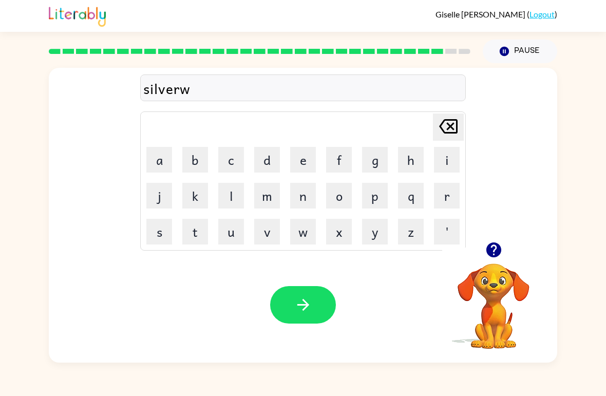
click at [307, 181] on td "n" at bounding box center [302, 195] width 35 height 35
click at [307, 164] on button "e" at bounding box center [303, 160] width 26 height 26
click at [157, 156] on button "a" at bounding box center [159, 160] width 26 height 26
click at [445, 197] on button "r" at bounding box center [447, 196] width 26 height 26
click at [317, 307] on button "button" at bounding box center [303, 304] width 66 height 37
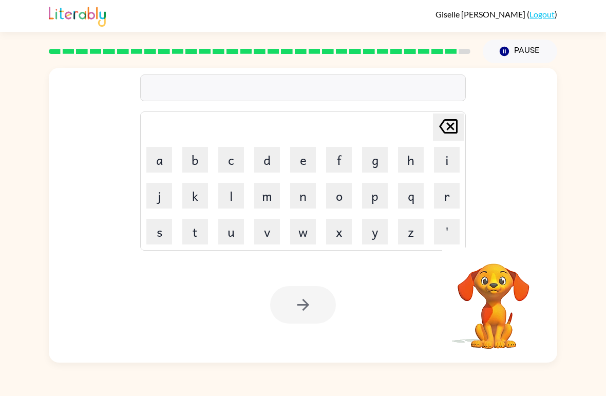
click at [232, 239] on button "u" at bounding box center [231, 232] width 26 height 26
click at [303, 204] on button "n" at bounding box center [303, 196] width 26 height 26
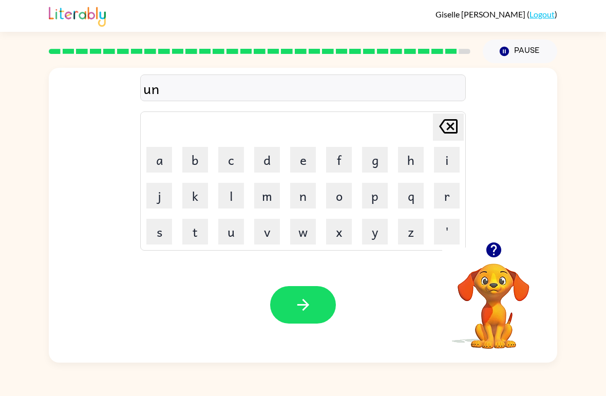
click at [154, 160] on button "a" at bounding box center [159, 160] width 26 height 26
click at [345, 162] on button "f" at bounding box center [339, 160] width 26 height 26
click at [450, 197] on button "r" at bounding box center [447, 196] width 26 height 26
click at [158, 164] on button "a" at bounding box center [159, 160] width 26 height 26
click at [435, 167] on button "i" at bounding box center [447, 160] width 26 height 26
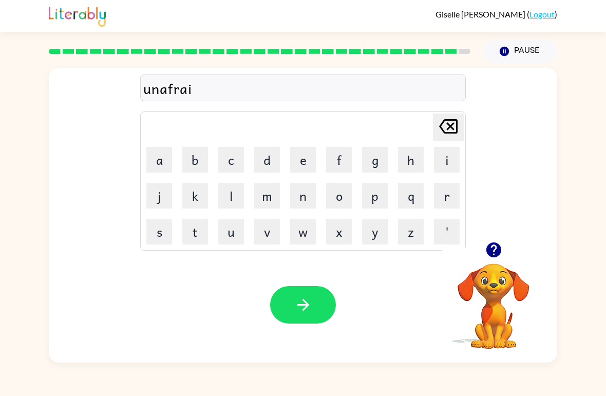
click at [279, 151] on button "d" at bounding box center [267, 160] width 26 height 26
click at [307, 320] on button "button" at bounding box center [303, 304] width 66 height 37
